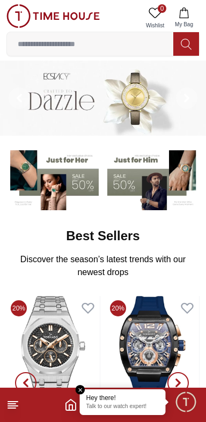
click at [127, 407] on p "Talk to our watch expert!" at bounding box center [122, 407] width 73 height 8
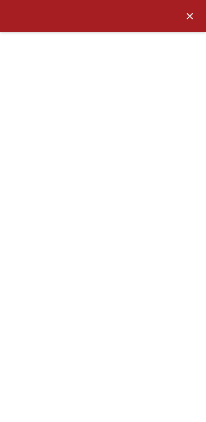
scroll to position [230, 0]
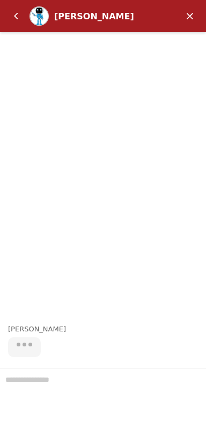
click at [188, 26] on em "Minimize" at bounding box center [189, 15] width 21 height 21
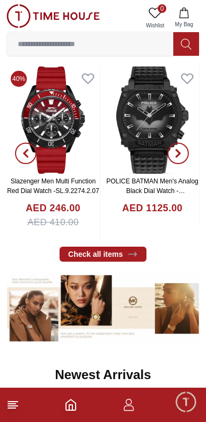
click at [129, 407] on icon "button" at bounding box center [128, 405] width 13 height 13
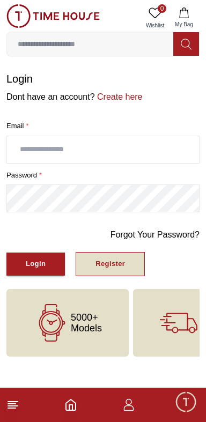
click at [128, 262] on button "Register" at bounding box center [110, 264] width 69 height 24
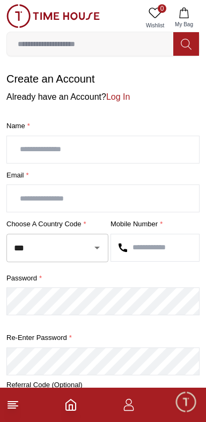
click at [168, 150] on input "text" at bounding box center [103, 149] width 192 height 27
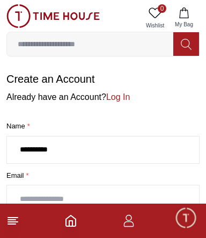
type input "**********"
click at [159, 194] on input "text" at bounding box center [103, 198] width 192 height 27
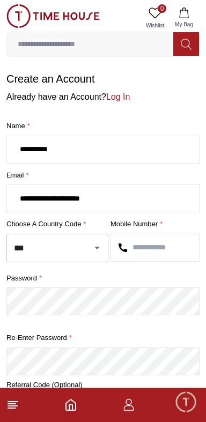
type input "**********"
click at [165, 250] on input "text" at bounding box center [155, 247] width 88 height 27
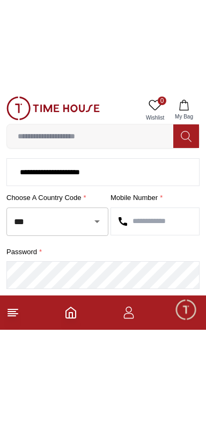
scroll to position [128, 0]
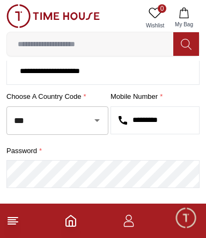
type input "*********"
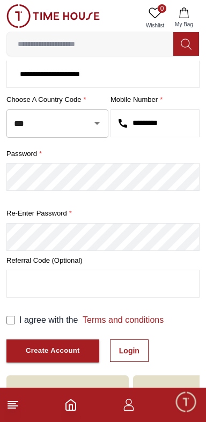
scroll to position [187, 0]
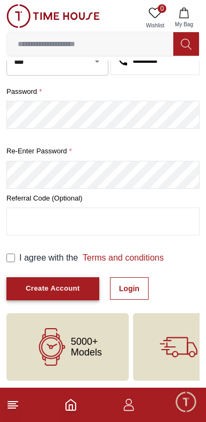
click at [26, 288] on div "Create Account" at bounding box center [53, 289] width 54 height 12
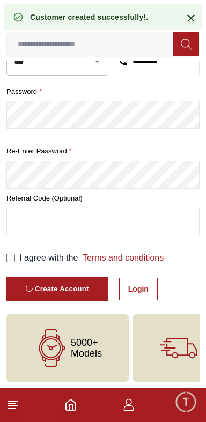
scroll to position [46, 0]
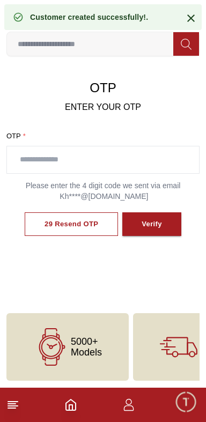
click at [174, 161] on input "text" at bounding box center [103, 159] width 192 height 27
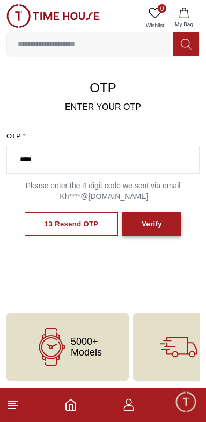
type input "****"
click at [160, 226] on div "Verify" at bounding box center [152, 224] width 20 height 12
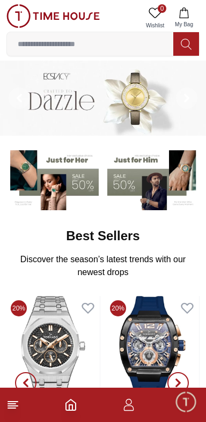
click at [138, 46] on input at bounding box center [90, 43] width 166 height 21
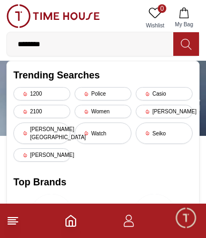
type input "******"
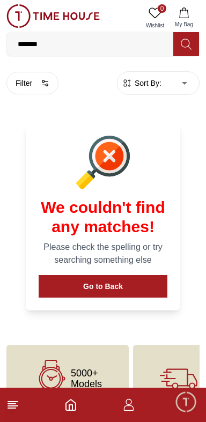
scroll to position [33, 0]
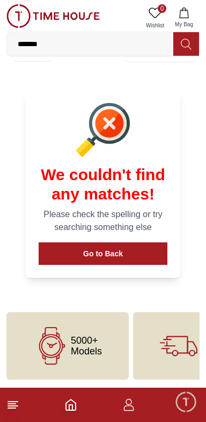
click at [18, 406] on icon at bounding box center [12, 405] width 13 height 13
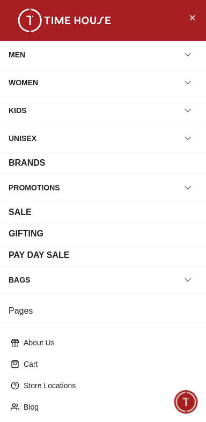
click at [188, 54] on icon "button" at bounding box center [187, 54] width 11 height 11
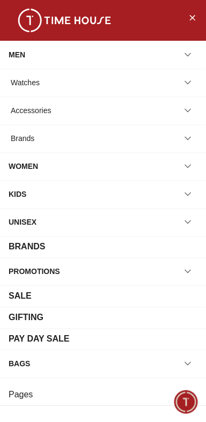
click at [189, 84] on icon "button" at bounding box center [187, 82] width 11 height 11
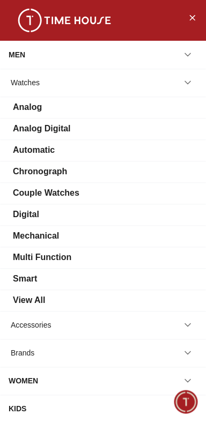
click at [114, 220] on div "Digital" at bounding box center [103, 214] width 189 height 13
click at [26, 216] on div "Digital" at bounding box center [26, 214] width 26 height 13
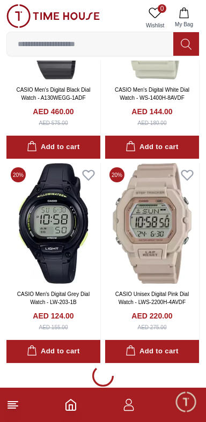
scroll to position [1878, 0]
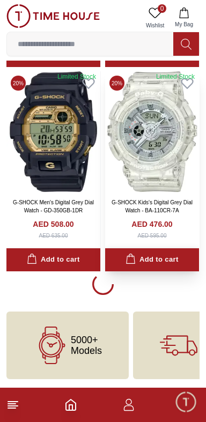
click at [143, 270] on button "Add to cart" at bounding box center [152, 259] width 94 height 23
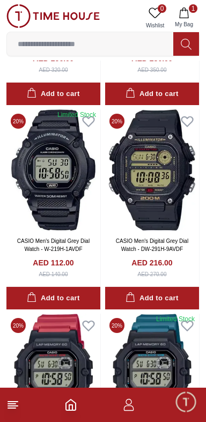
scroll to position [8012, 0]
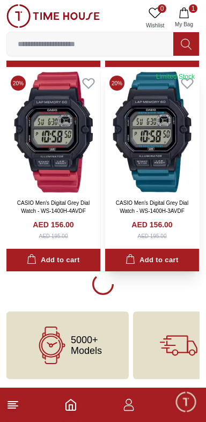
click at [148, 252] on button "Add to cart" at bounding box center [152, 260] width 94 height 23
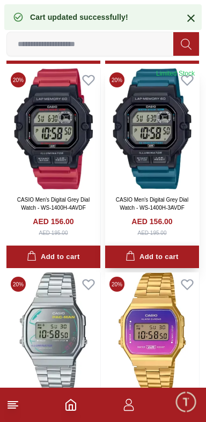
scroll to position [8012, 0]
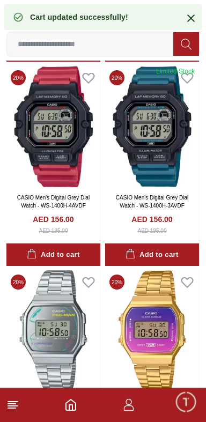
click at [133, 47] on input at bounding box center [90, 43] width 166 height 21
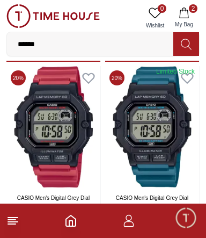
type input "******"
click at [188, 46] on icon at bounding box center [186, 44] width 10 height 11
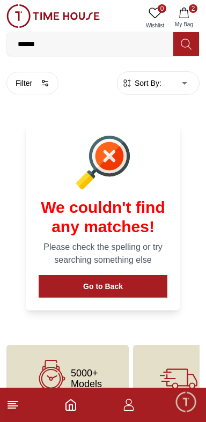
click at [54, 45] on input "******" at bounding box center [90, 43] width 166 height 21
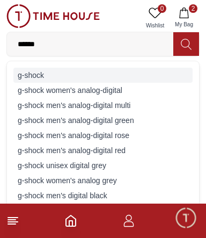
click at [25, 73] on div "g-shock" at bounding box center [102, 75] width 179 height 15
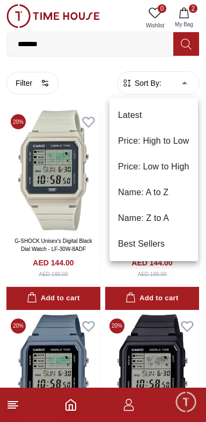
click at [143, 311] on div at bounding box center [103, 211] width 206 height 422
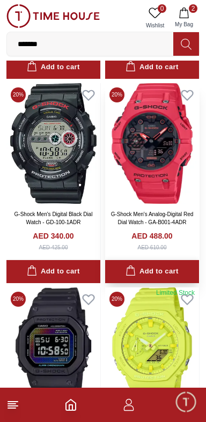
click at [144, 273] on div "Add to cart" at bounding box center [152, 272] width 53 height 12
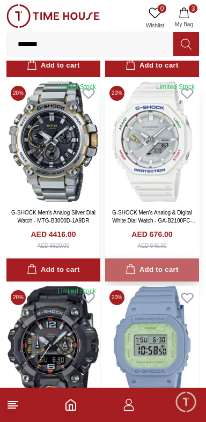
click at [137, 276] on div "Add to cart" at bounding box center [152, 270] width 53 height 12
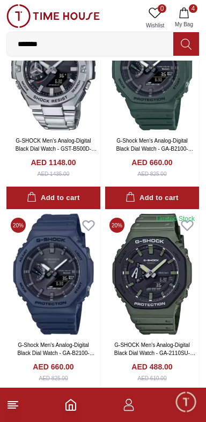
scroll to position [7717, 0]
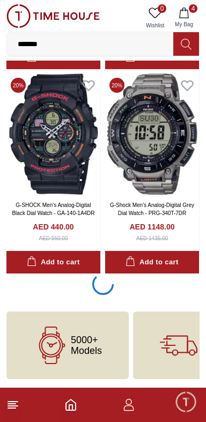
scroll to position [8012, 0]
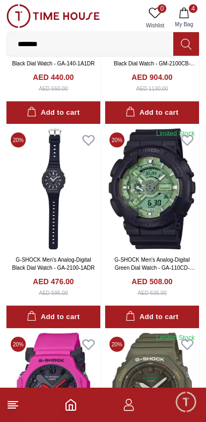
scroll to position [9995, 0]
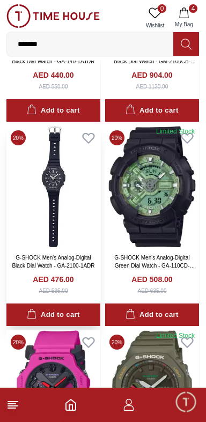
click at [68, 234] on img at bounding box center [53, 186] width 94 height 121
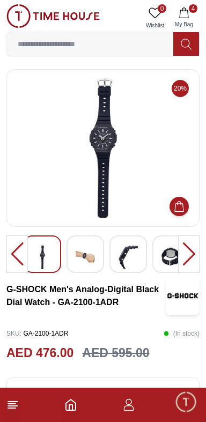
click at [91, 260] on img at bounding box center [85, 257] width 19 height 25
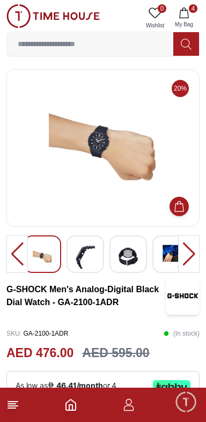
click at [96, 256] on div at bounding box center [86, 254] width 38 height 38
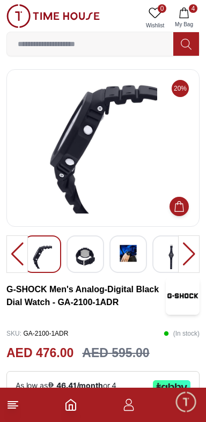
click at [134, 261] on img at bounding box center [128, 254] width 19 height 18
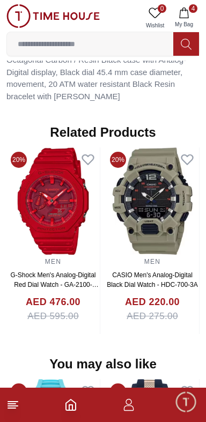
scroll to position [772, 0]
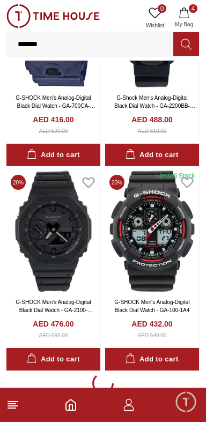
scroll to position [11994, 0]
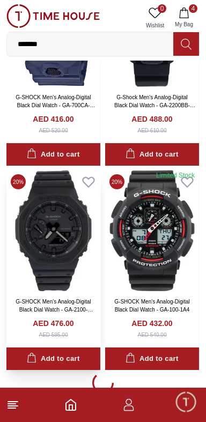
click at [55, 274] on img at bounding box center [53, 230] width 94 height 121
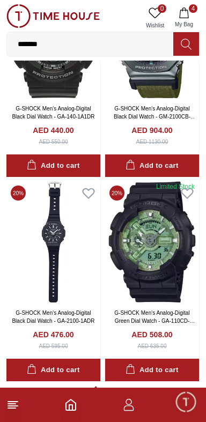
scroll to position [8012, 0]
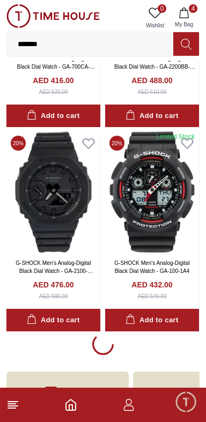
scroll to position [9990, 0]
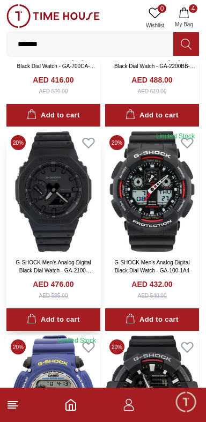
click at [64, 224] on img at bounding box center [53, 191] width 94 height 121
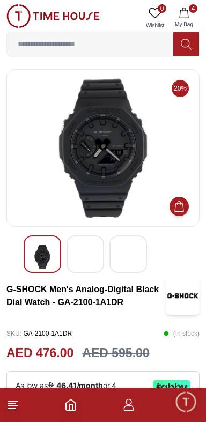
click at [89, 259] on div at bounding box center [86, 254] width 38 height 38
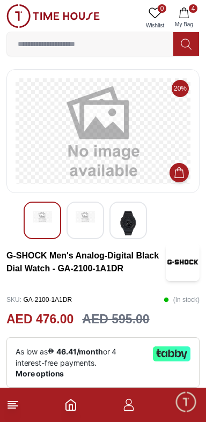
click at [125, 228] on img at bounding box center [128, 223] width 19 height 25
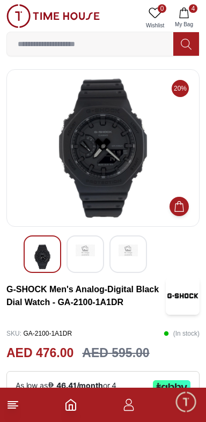
click at [86, 264] on div at bounding box center [86, 254] width 38 height 38
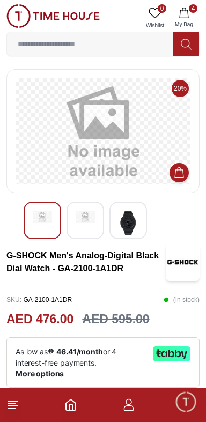
click at [45, 220] on img at bounding box center [42, 217] width 19 height 12
click at [134, 227] on img at bounding box center [128, 223] width 19 height 25
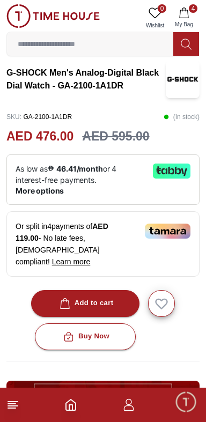
scroll to position [215, 0]
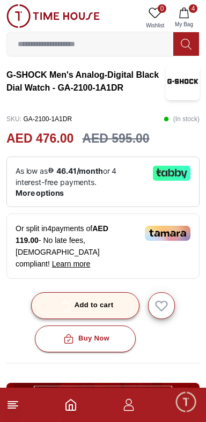
click at [110, 299] on div "Add to cart" at bounding box center [85, 305] width 56 height 12
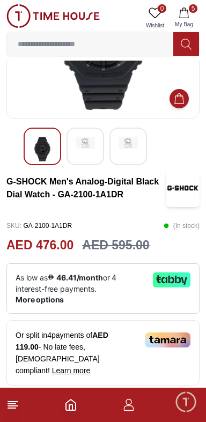
scroll to position [107, 0]
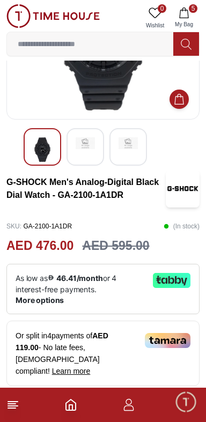
click at [193, 18] on button "5 My Bag" at bounding box center [183, 17] width 31 height 27
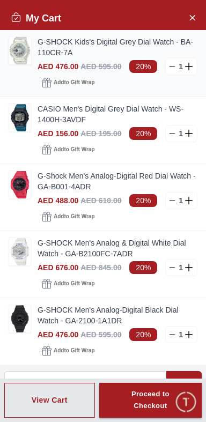
click at [172, 67] on line at bounding box center [172, 67] width 5 height 0
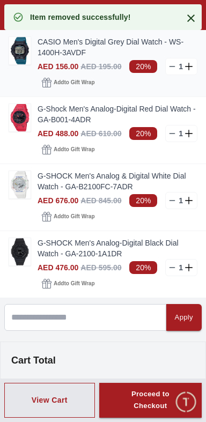
click at [172, 67] on line at bounding box center [172, 67] width 5 height 0
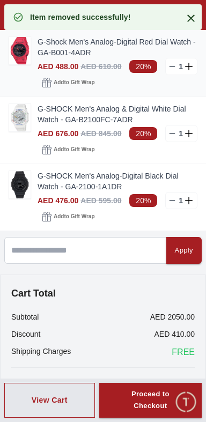
click at [172, 67] on line at bounding box center [172, 67] width 5 height 0
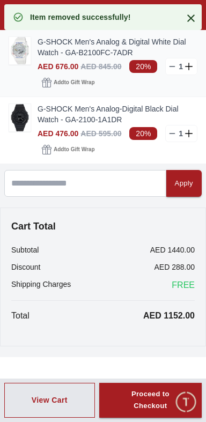
click at [170, 67] on line at bounding box center [172, 67] width 5 height 0
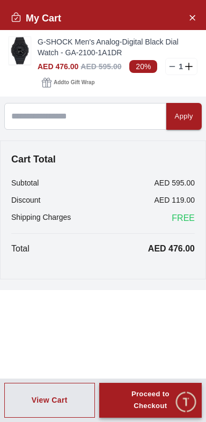
click at [172, 394] on div "Proceed to Checkout" at bounding box center [151, 400] width 64 height 25
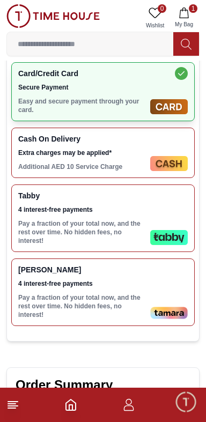
scroll to position [344, 0]
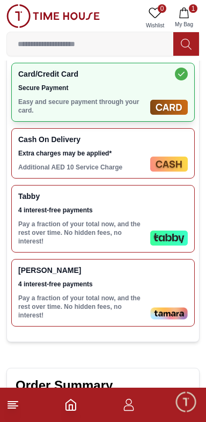
click at [164, 197] on div "Tabby 4 interest-free payments Pay a fraction of your total now, and the rest o…" at bounding box center [102, 219] width 183 height 68
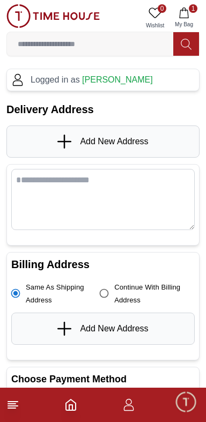
scroll to position [0, 0]
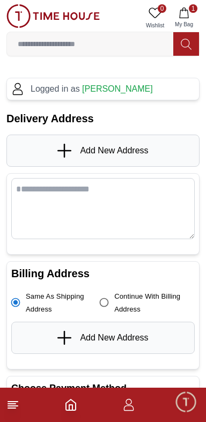
click at [172, 149] on div "Add New Address" at bounding box center [102, 151] width 193 height 32
click at [65, 150] on icon at bounding box center [64, 151] width 14 height 2
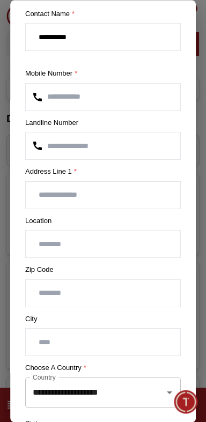
scroll to position [39, 0]
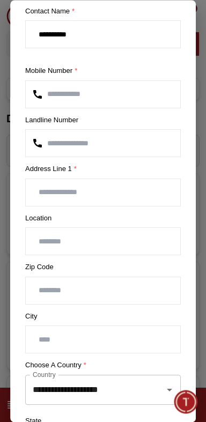
click at [116, 190] on input "text" at bounding box center [103, 192] width 154 height 27
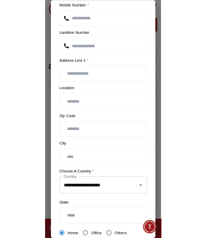
scroll to position [189, 0]
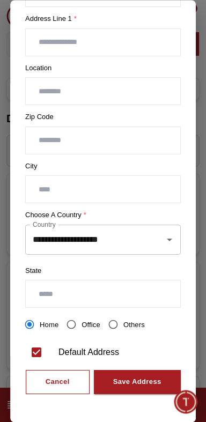
click at [165, 239] on icon "Open" at bounding box center [169, 239] width 13 height 13
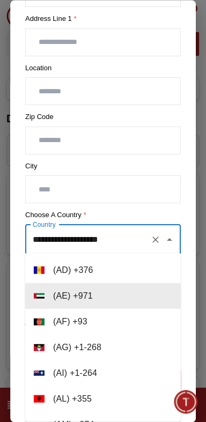
click at [164, 190] on input "text" at bounding box center [103, 189] width 154 height 27
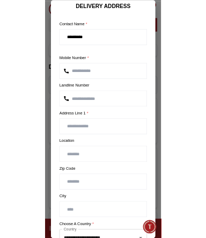
scroll to position [0, 0]
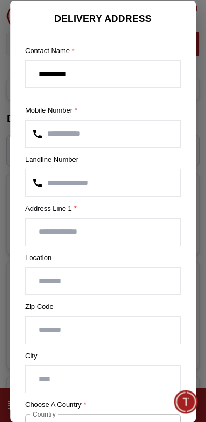
click at [125, 228] on input "text" at bounding box center [103, 231] width 154 height 27
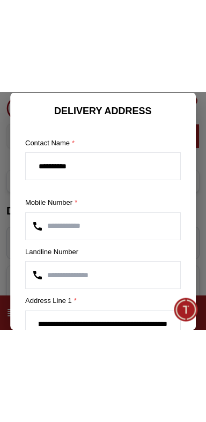
scroll to position [0, 59]
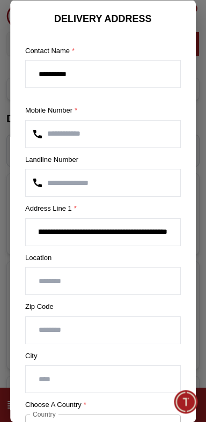
type input "**********"
click at [136, 283] on input "text" at bounding box center [103, 281] width 154 height 27
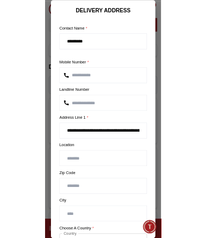
scroll to position [161, 0]
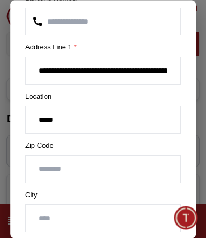
type input "*****"
click at [134, 171] on input "number" at bounding box center [103, 169] width 154 height 27
type input "*"
click at [138, 213] on input "text" at bounding box center [103, 218] width 154 height 27
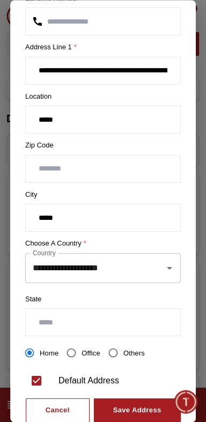
type input "*****"
click at [158, 67] on input "**********" at bounding box center [103, 70] width 154 height 27
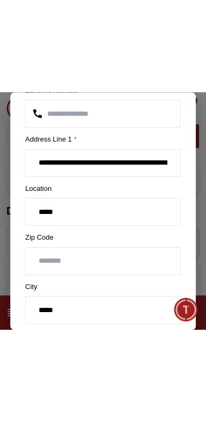
scroll to position [0, 59]
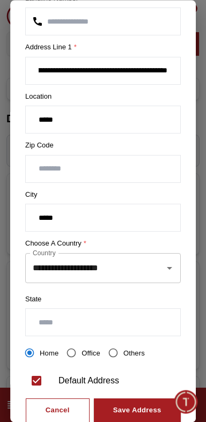
click at [154, 318] on input "text" at bounding box center [103, 322] width 154 height 27
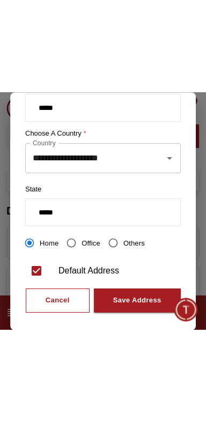
scroll to position [189, 0]
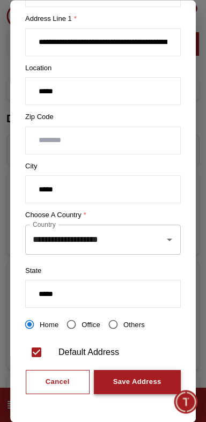
type input "*****"
click at [150, 380] on div "Save Address" at bounding box center [137, 383] width 48 height 12
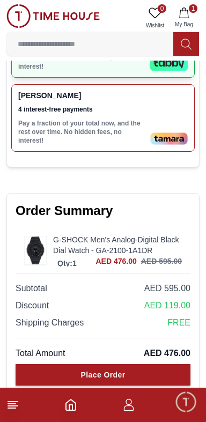
scroll to position [695, 0]
